Goal: Task Accomplishment & Management: Use online tool/utility

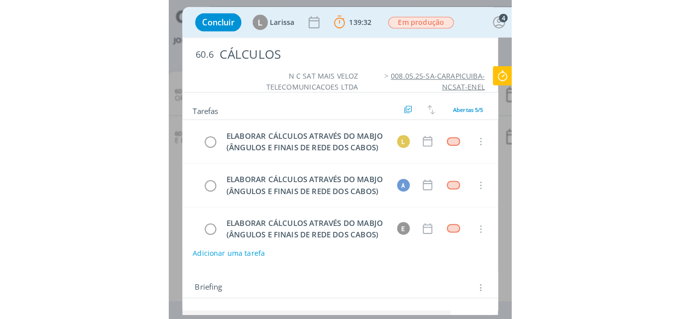
scroll to position [135, 0]
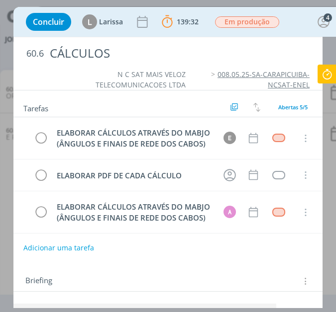
click at [322, 73] on icon at bounding box center [327, 74] width 18 height 19
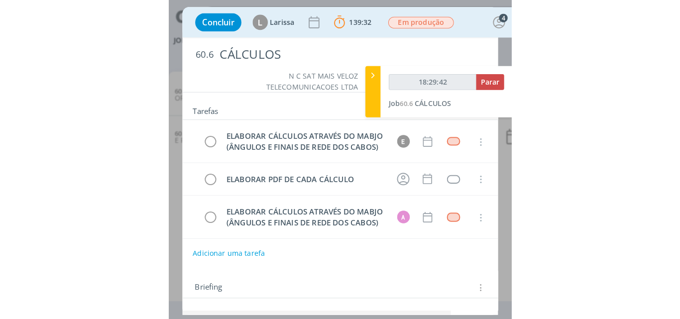
scroll to position [114, 0]
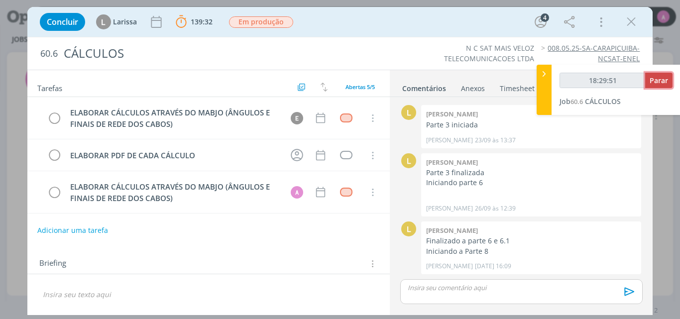
click at [335, 81] on span "Parar" at bounding box center [658, 80] width 18 height 9
type input "18:30:00"
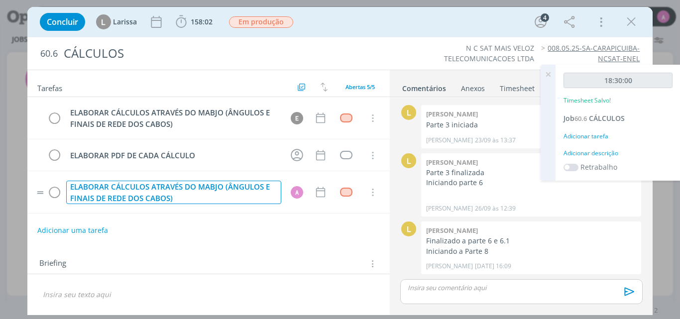
click at [142, 196] on div "ELABORAR CÁLCULOS ATRAVÉS DO MABJO (ÂNGULOS E FINAIS DE REDE DOS CABOS)" at bounding box center [173, 192] width 215 height 23
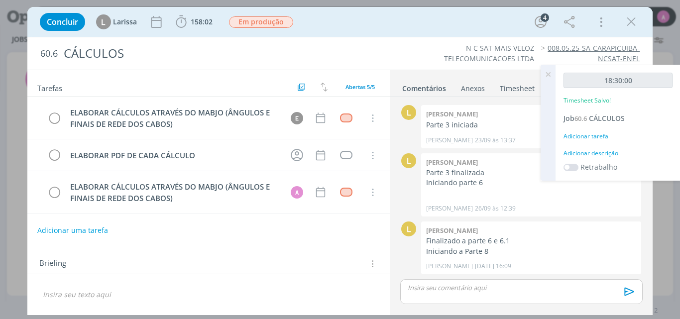
click at [335, 90] on link "Timesheet" at bounding box center [517, 86] width 36 height 14
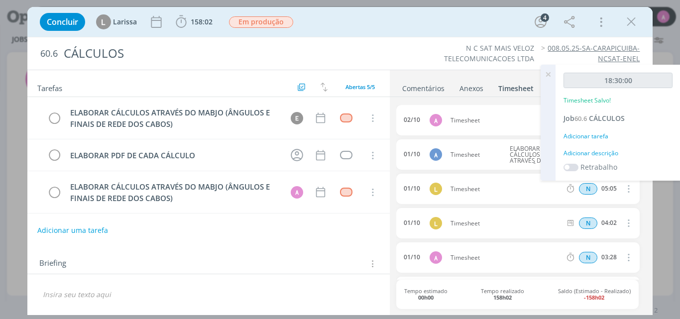
click at [335, 75] on icon at bounding box center [548, 74] width 18 height 19
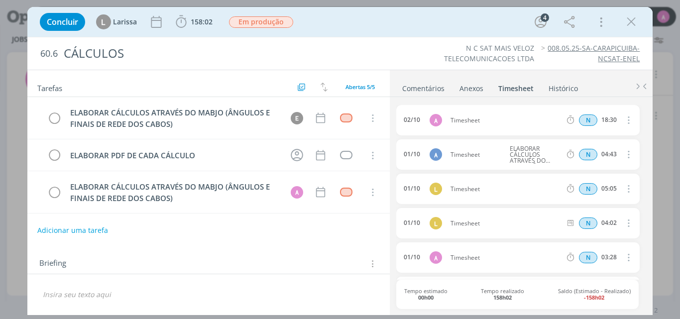
click at [335, 119] on icon "dialog" at bounding box center [627, 120] width 11 height 12
click at [335, 157] on link "Editar" at bounding box center [600, 154] width 79 height 16
click at [335, 119] on input "18:30" at bounding box center [607, 120] width 21 height 11
click at [335, 118] on input "18:30" at bounding box center [607, 120] width 21 height 11
type input "08:30"
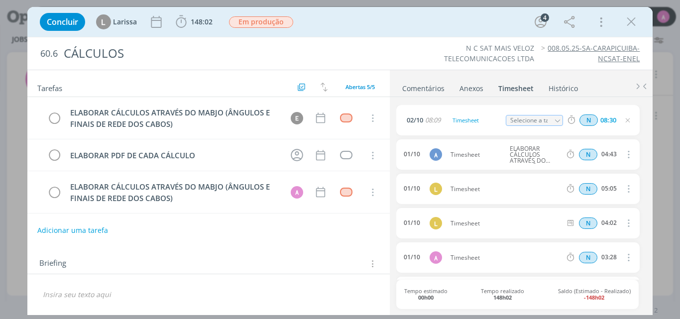
click at [335, 95] on ul "Comentários Anexos 0 Timesheet Histórico" at bounding box center [521, 83] width 263 height 27
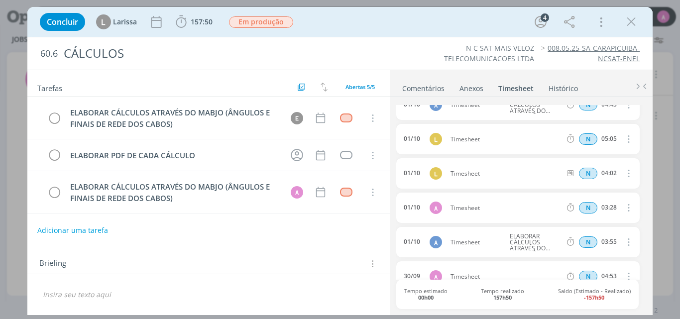
scroll to position [0, 0]
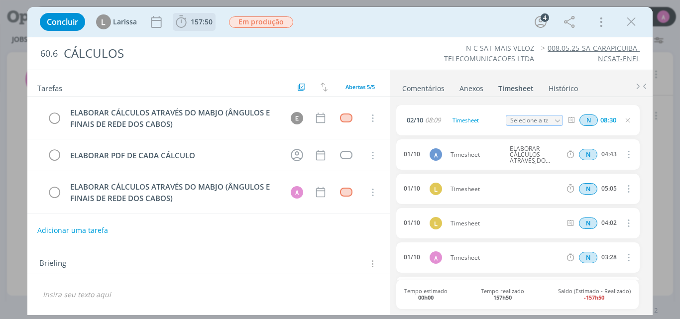
click at [191, 21] on span "157:50" at bounding box center [202, 21] width 22 height 9
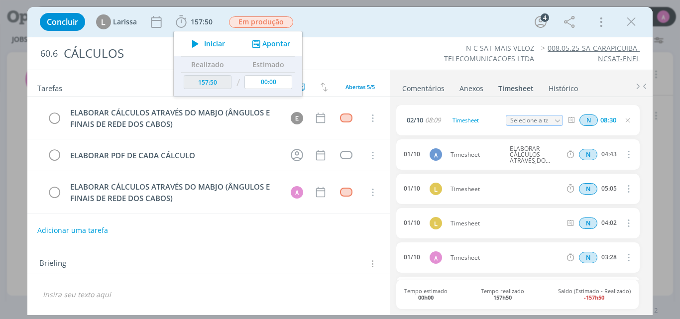
click at [187, 239] on div "Adicionar uma tarefa" at bounding box center [208, 230] width 363 height 18
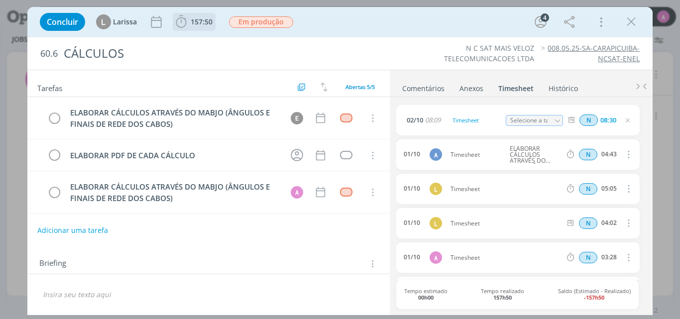
click at [188, 21] on icon "dialog" at bounding box center [181, 21] width 15 height 15
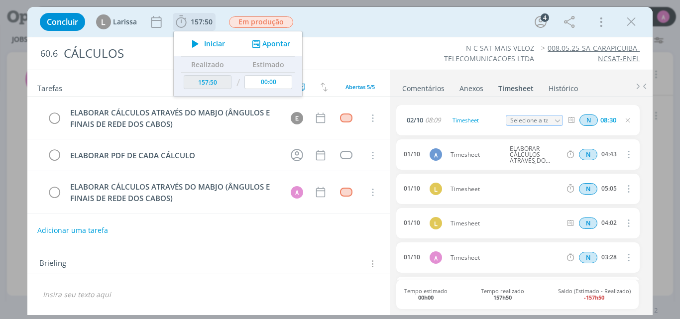
click at [195, 42] on icon "dialog" at bounding box center [195, 43] width 17 height 13
